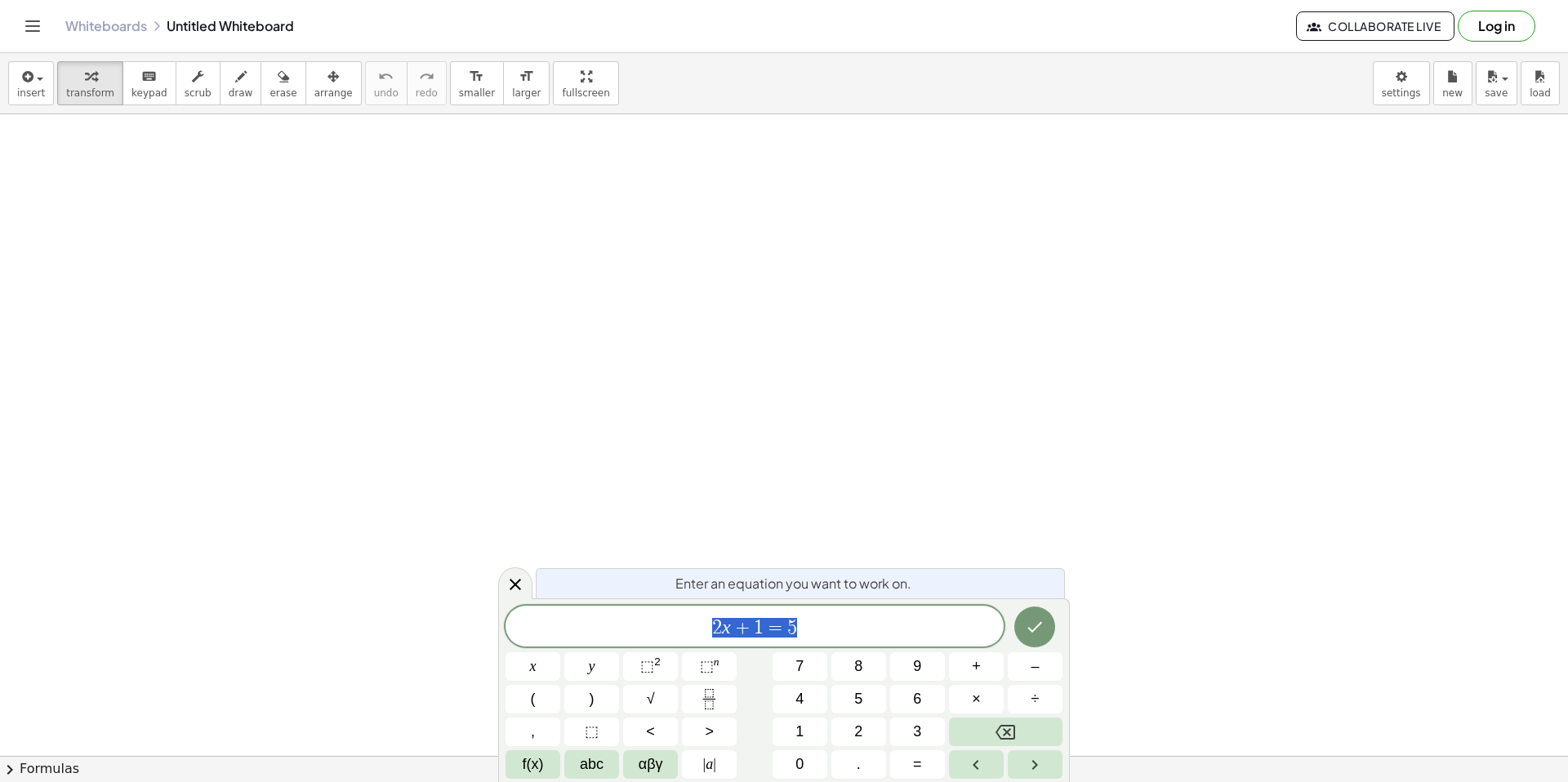
scroll to position [1, 0]
click at [701, 693] on icon "Fraction" at bounding box center [709, 699] width 20 height 20
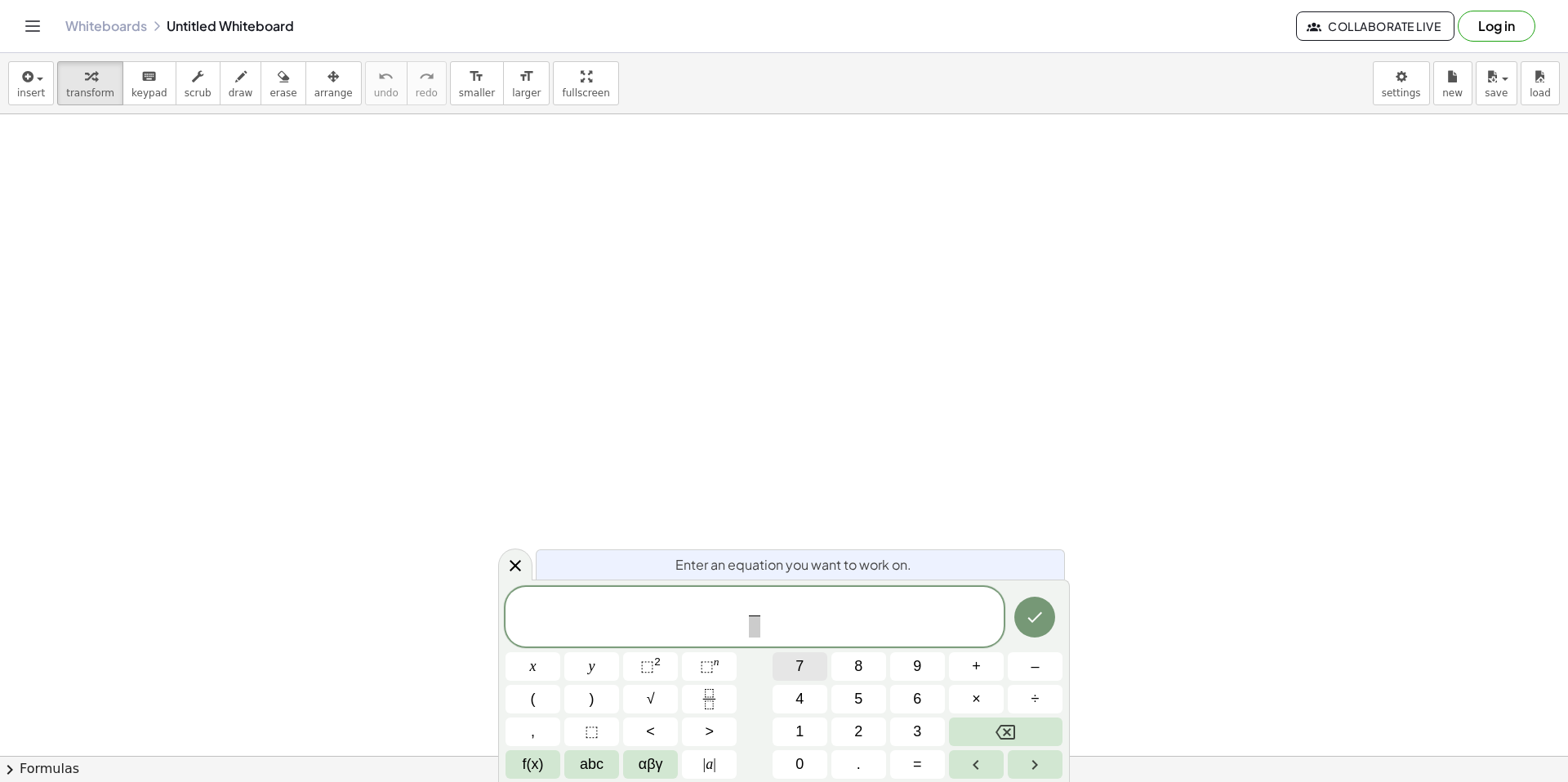
click at [803, 665] on span "7" at bounding box center [799, 667] width 8 height 22
click at [755, 618] on span "​" at bounding box center [754, 626] width 12 height 22
click at [807, 693] on button "4" at bounding box center [799, 699] width 55 height 28
click at [850, 696] on button "5" at bounding box center [858, 699] width 55 height 28
click at [821, 634] on span "7 4 5 ​ ​" at bounding box center [755, 618] width 498 height 43
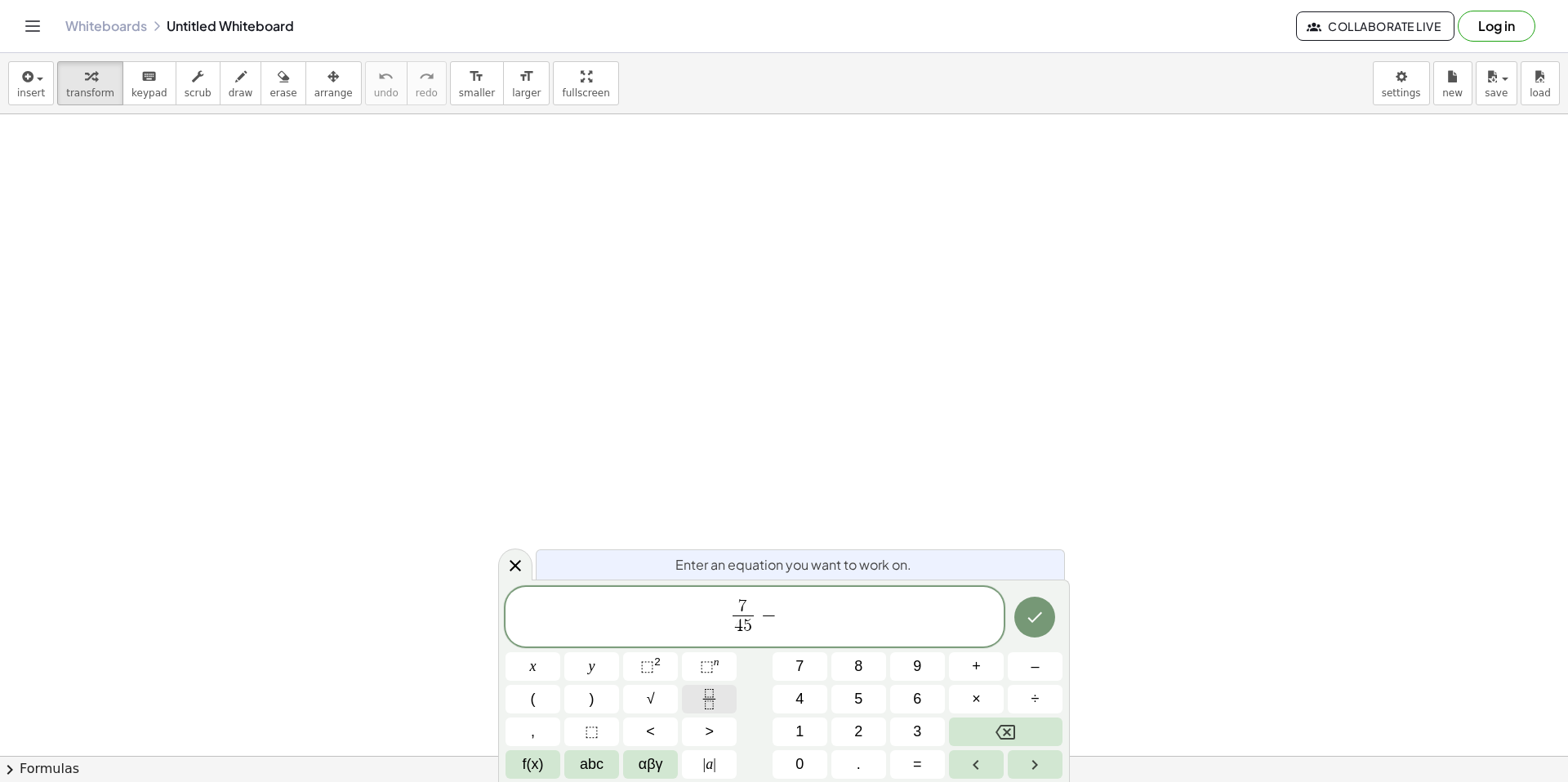
click at [696, 702] on button "Fraction" at bounding box center [709, 699] width 55 height 28
click at [857, 673] on span "8" at bounding box center [857, 667] width 8 height 22
click at [1000, 734] on icon "Backspace" at bounding box center [1005, 733] width 19 height 19
click at [906, 729] on button "3" at bounding box center [917, 732] width 55 height 28
click at [784, 633] on span "​" at bounding box center [780, 626] width 12 height 22
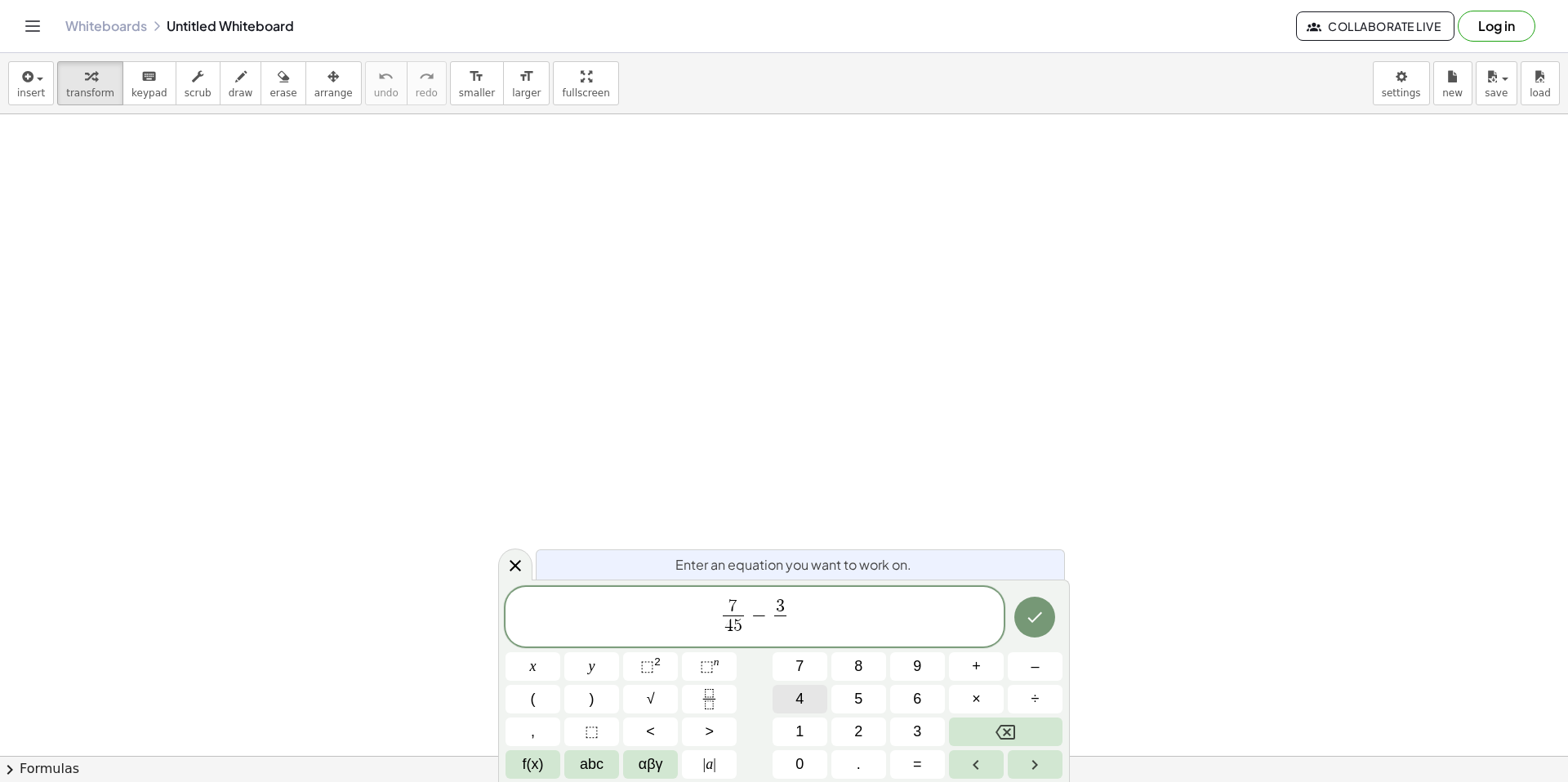
click at [804, 687] on button "4" at bounding box center [799, 699] width 55 height 28
click at [850, 687] on button "5" at bounding box center [858, 699] width 55 height 28
click at [1031, 603] on button "Done" at bounding box center [1034, 618] width 40 height 40
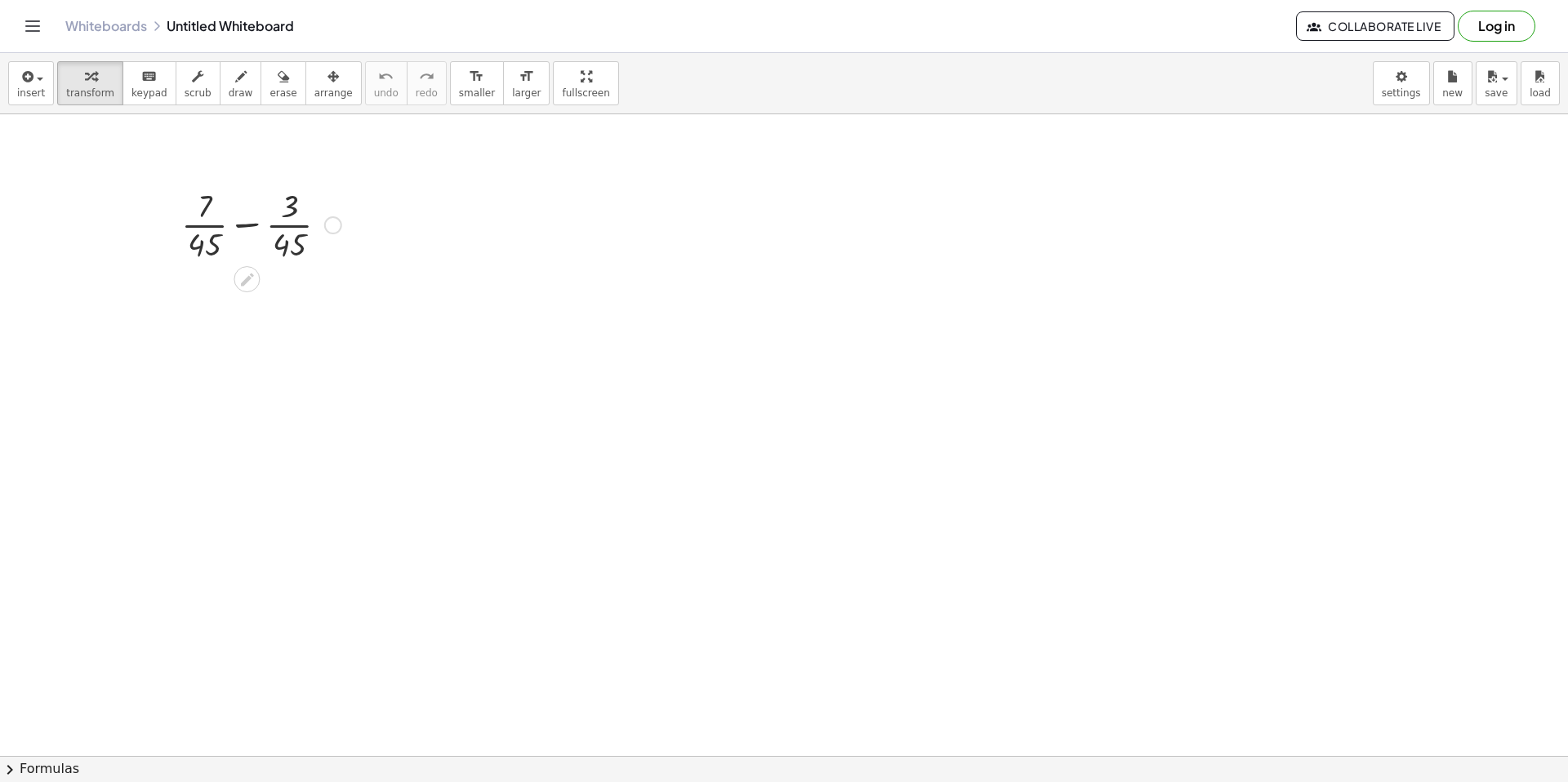
click at [310, 247] on div at bounding box center [261, 223] width 177 height 82
drag, startPoint x: 278, startPoint y: 311, endPoint x: 481, endPoint y: 397, distance: 220.5
click at [230, 319] on div at bounding box center [261, 305] width 177 height 82
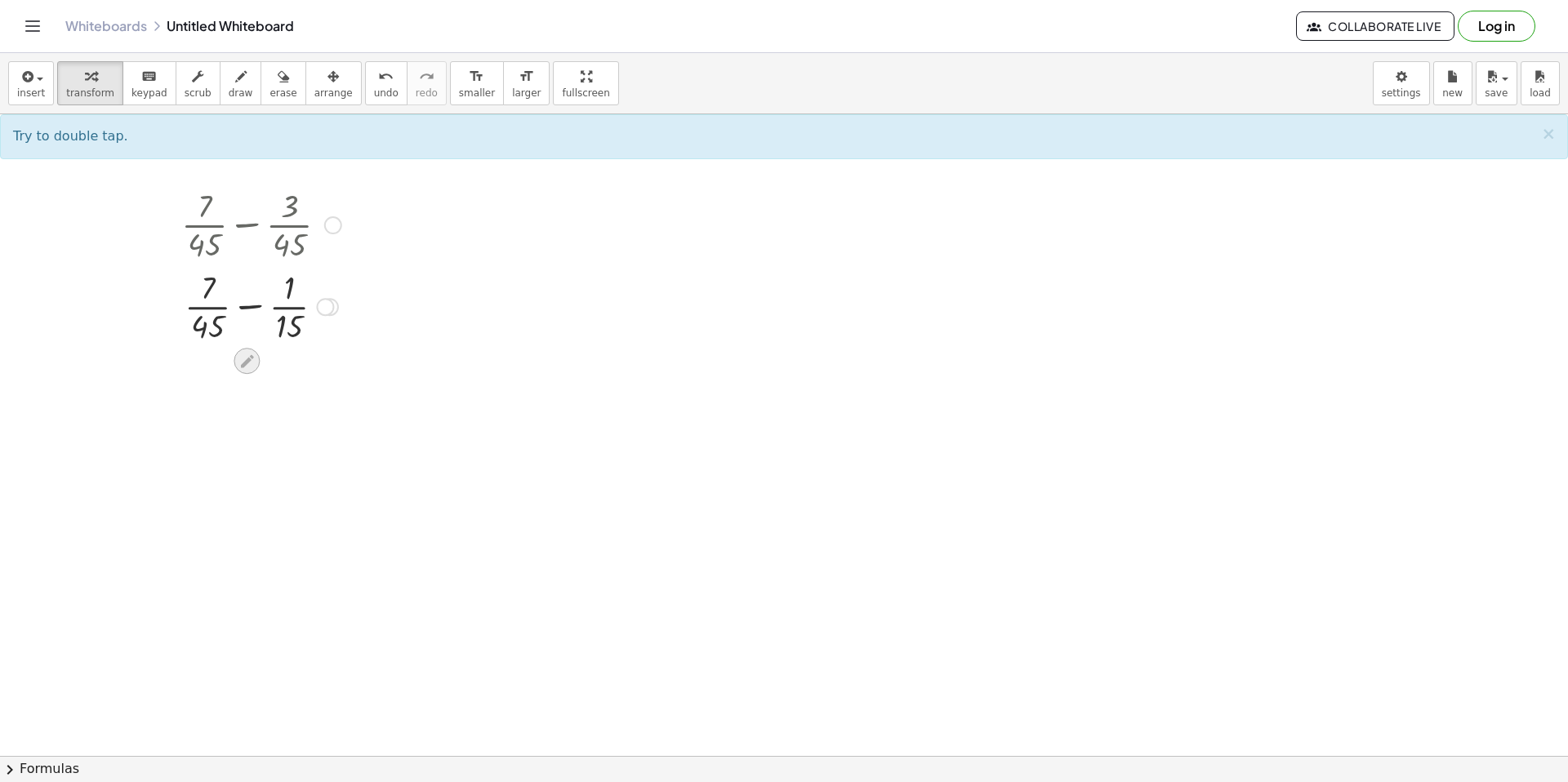
click at [244, 364] on icon at bounding box center [247, 361] width 13 height 13
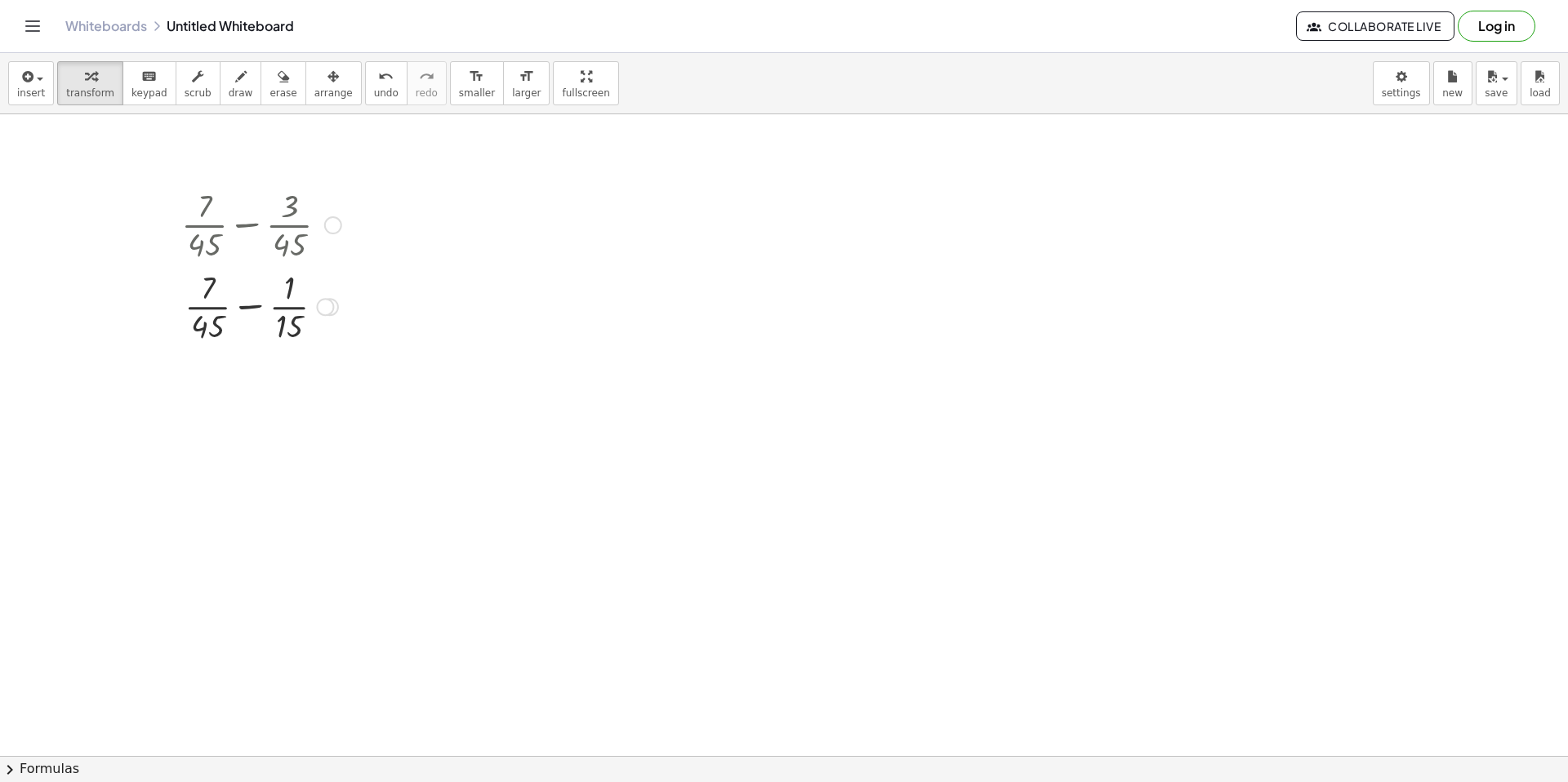
click at [326, 306] on div at bounding box center [325, 307] width 18 height 18
drag, startPoint x: 205, startPoint y: 295, endPoint x: 181, endPoint y: 280, distance: 28.3
click at [181, 280] on div at bounding box center [261, 305] width 177 height 82
drag, startPoint x: 96, startPoint y: 315, endPoint x: 318, endPoint y: 364, distance: 227.3
